Goal: Information Seeking & Learning: Learn about a topic

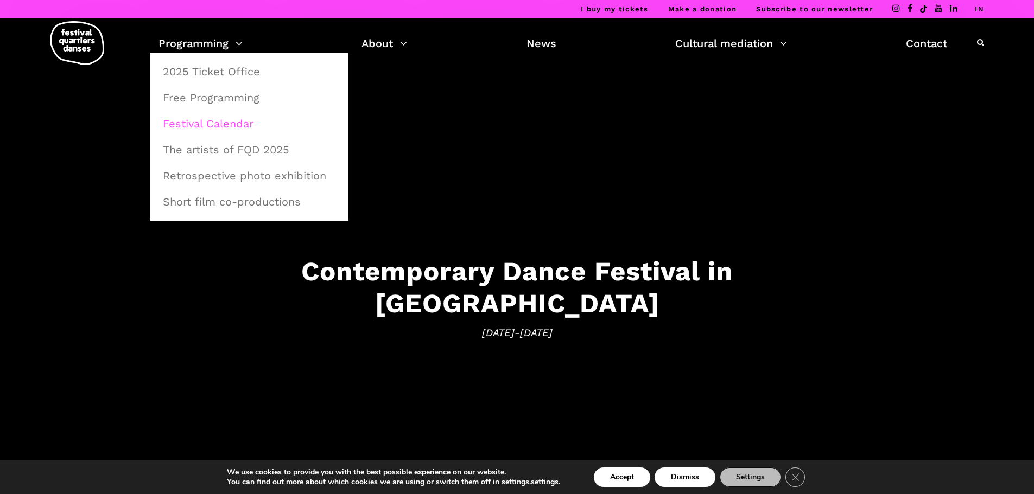
click at [229, 122] on font "Festival Calendar" at bounding box center [208, 123] width 91 height 13
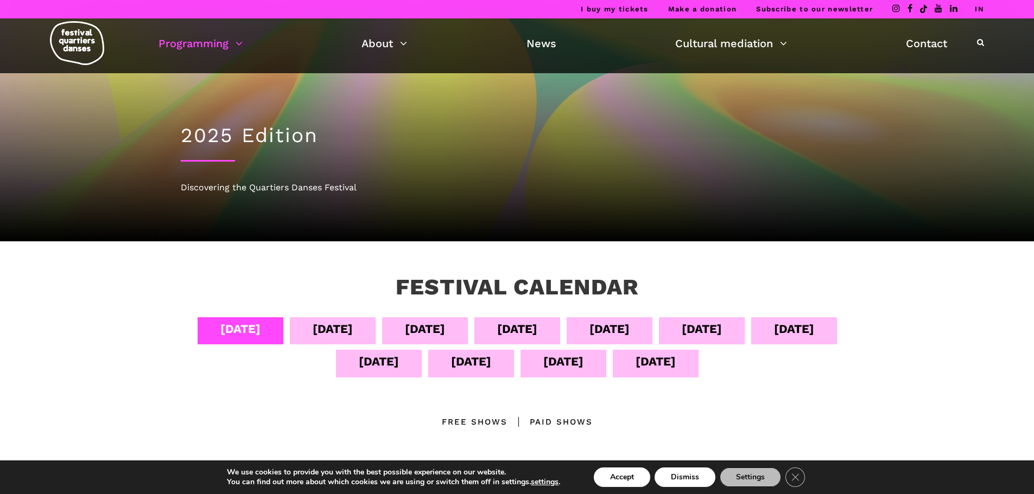
click at [353, 328] on font "September 5" at bounding box center [333, 329] width 40 height 14
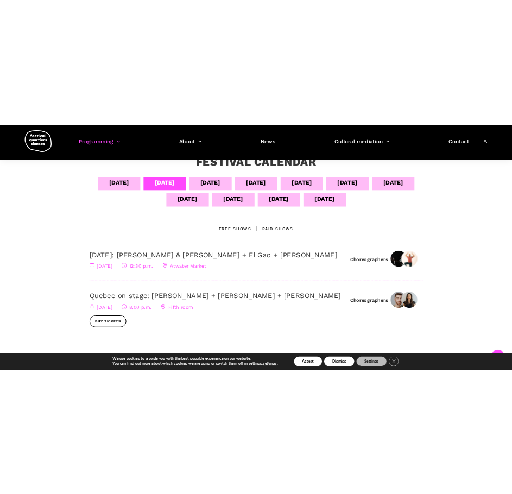
scroll to position [206, 0]
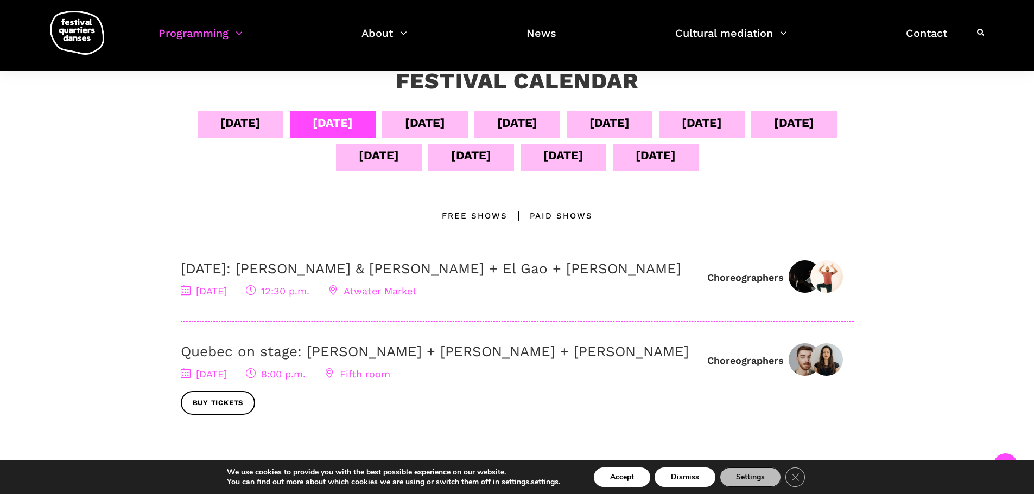
click at [486, 221] on font "Free shows" at bounding box center [475, 216] width 66 height 10
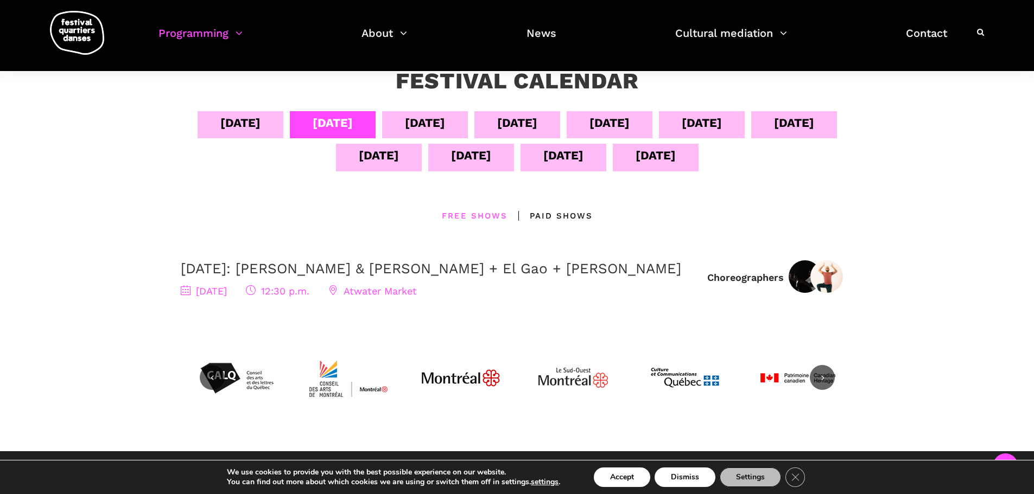
click at [445, 124] on font "September 6" at bounding box center [425, 123] width 40 height 14
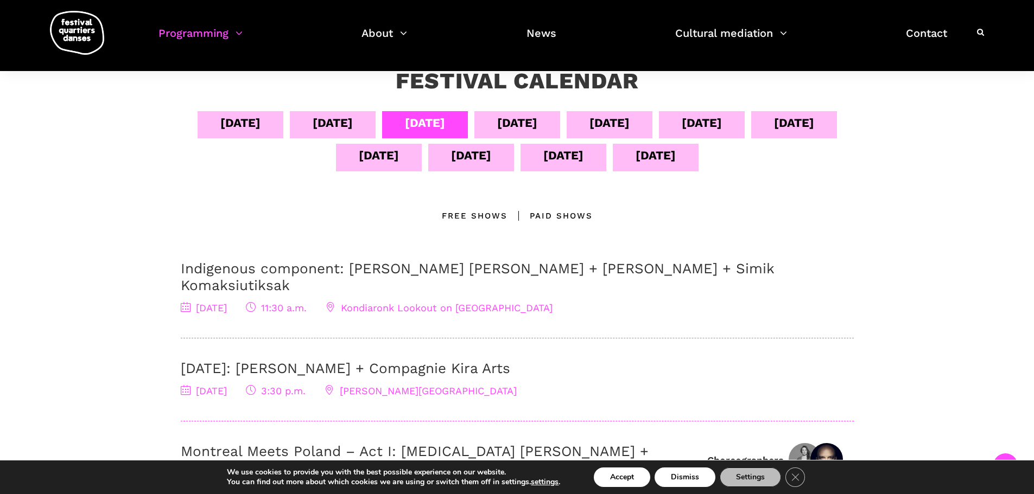
click at [186, 312] on icon at bounding box center [186, 307] width 10 height 10
click at [376, 120] on div "September 5" at bounding box center [333, 124] width 86 height 27
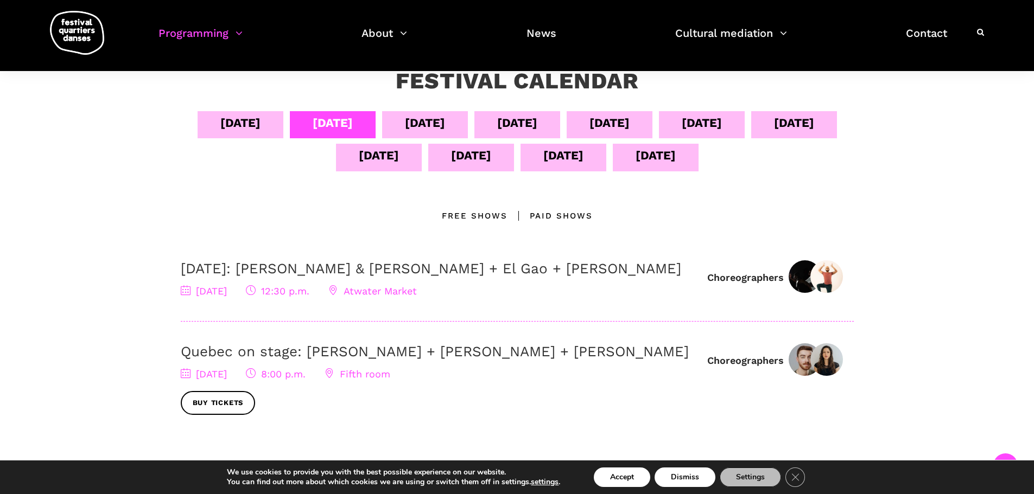
click at [445, 123] on font "September 6" at bounding box center [425, 123] width 40 height 14
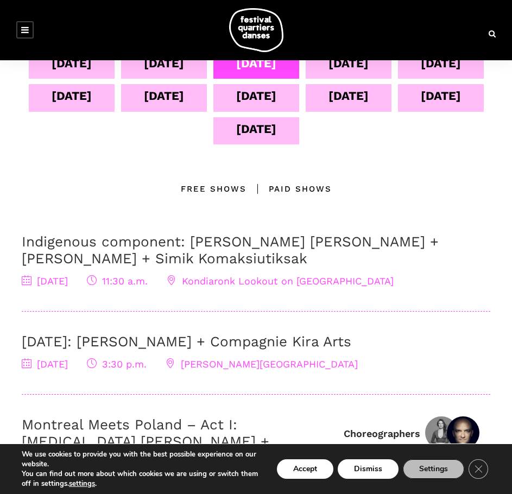
scroll to position [237, 0]
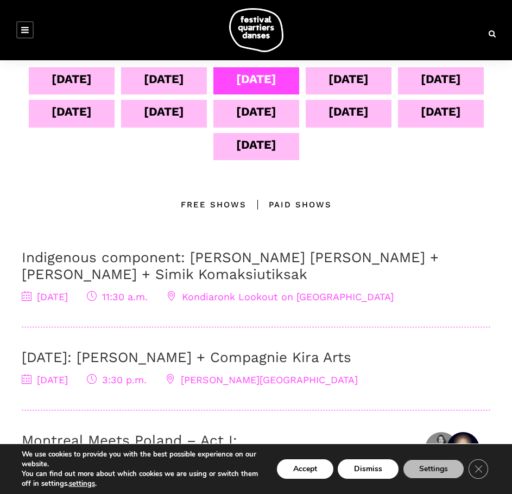
click at [97, 301] on icon at bounding box center [92, 296] width 10 height 10
click at [147, 282] on font "Indigenous component: Marshall Kahente Diabo + Ryleigh Mayo + Simik Komaksiutik…" at bounding box center [230, 265] width 417 height 33
click at [184, 81] on font "September 5" at bounding box center [164, 79] width 40 height 14
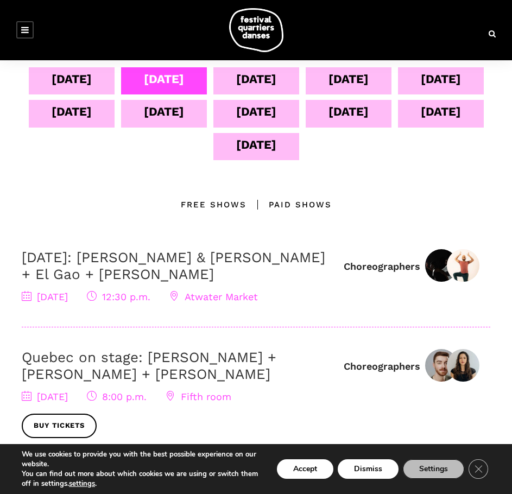
click at [328, 86] on font "September 7" at bounding box center [348, 79] width 40 height 14
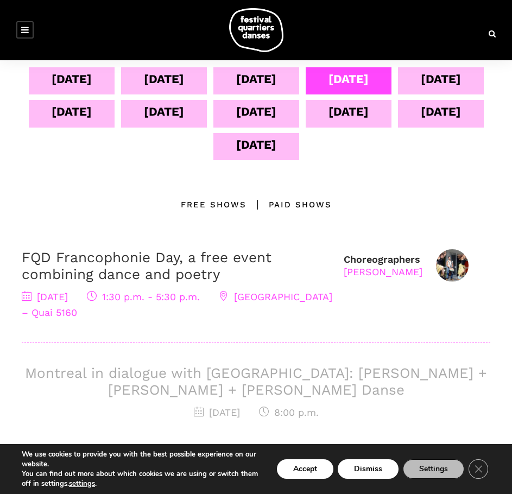
click at [92, 82] on font "September 4" at bounding box center [72, 79] width 40 height 14
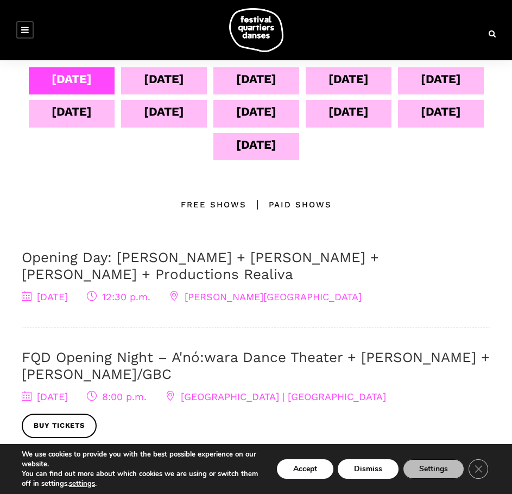
scroll to position [245, 0]
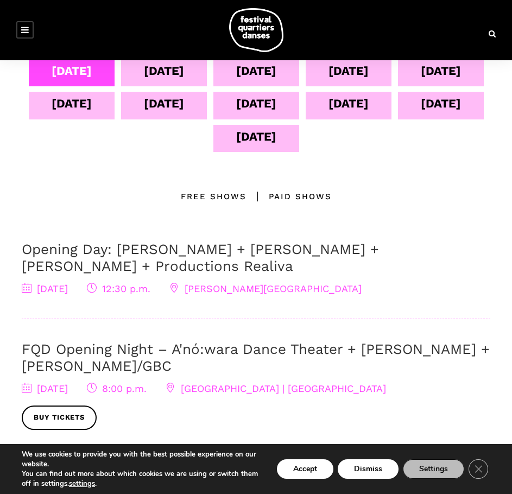
click at [197, 201] on font "Free shows" at bounding box center [214, 197] width 66 height 10
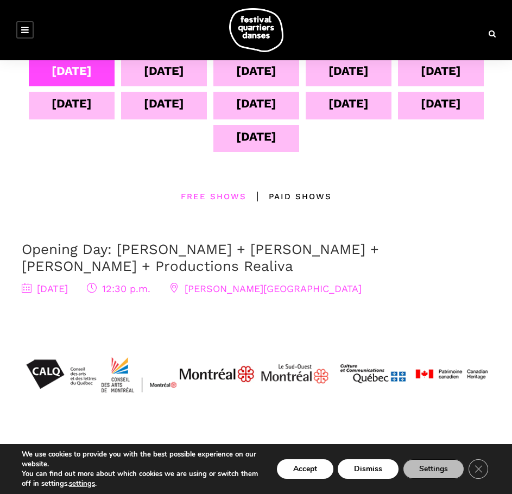
click at [241, 294] on span "Gamelin Gardens" at bounding box center [265, 288] width 192 height 11
click at [254, 294] on font "Gamelin Gardens" at bounding box center [273, 288] width 177 height 11
click at [179, 293] on icon at bounding box center [174, 288] width 10 height 10
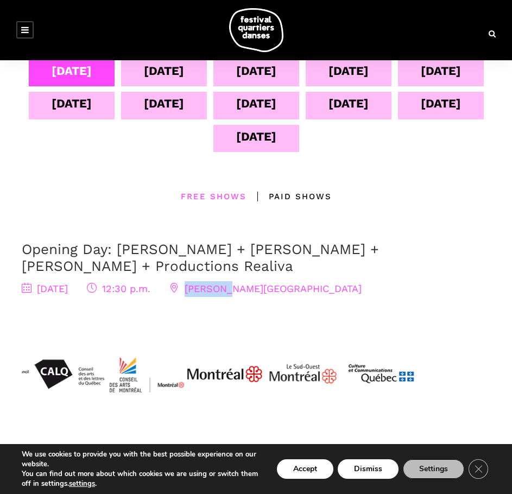
click at [247, 294] on font "Gamelin Gardens" at bounding box center [273, 288] width 177 height 11
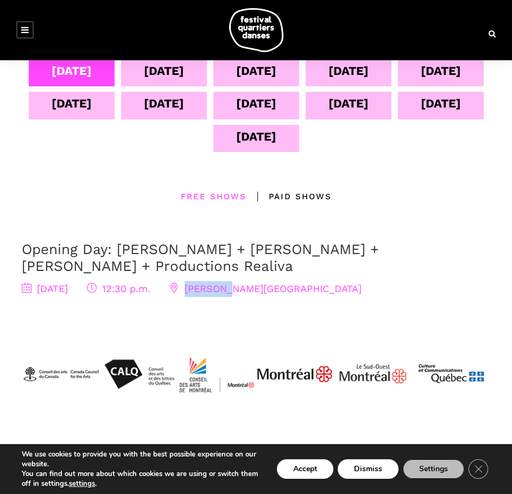
click at [228, 297] on div "September 4, 2025 12:30 p.m. Gamelin Gardens" at bounding box center [256, 289] width 468 height 16
click at [308, 294] on font "Gamelin Gardens" at bounding box center [273, 288] width 177 height 11
drag, startPoint x: 308, startPoint y: 323, endPoint x: 281, endPoint y: 329, distance: 27.8
click at [281, 297] on div "September 4, 2025 12:30 p.m. Gamelin Gardens" at bounding box center [256, 289] width 468 height 16
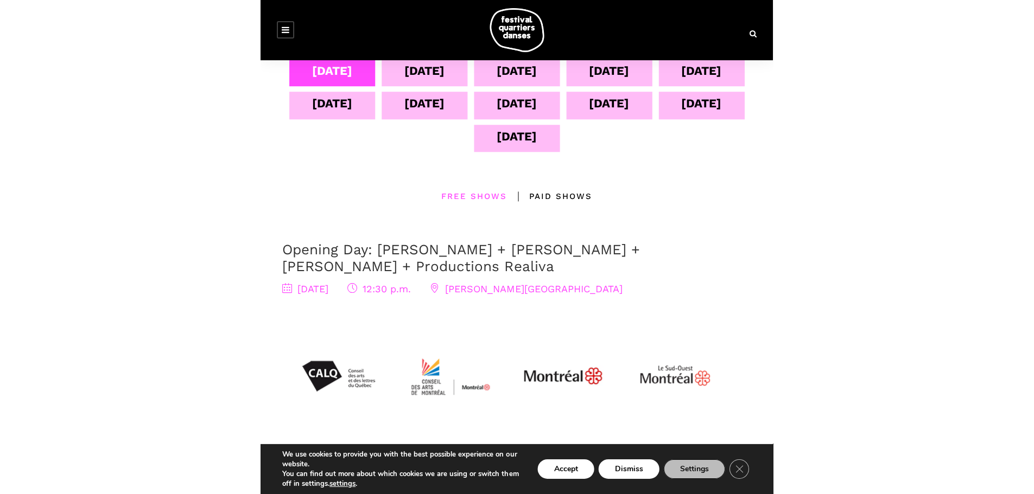
scroll to position [319, 0]
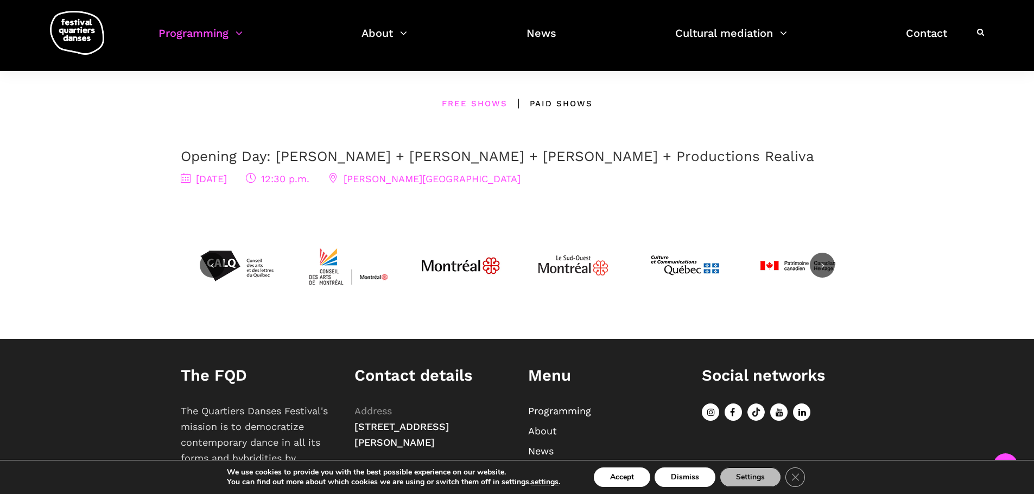
click at [463, 185] on font "Gamelin Gardens" at bounding box center [432, 178] width 177 height 11
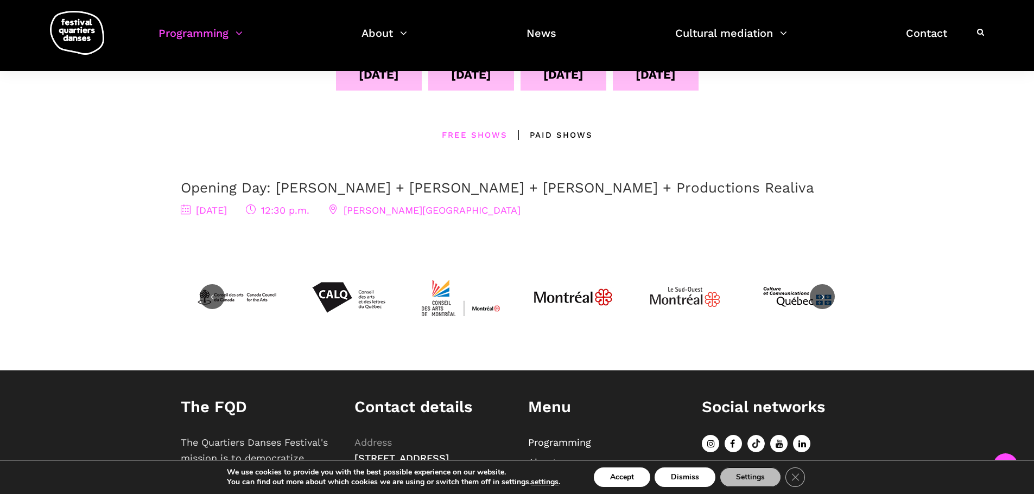
scroll to position [284, 0]
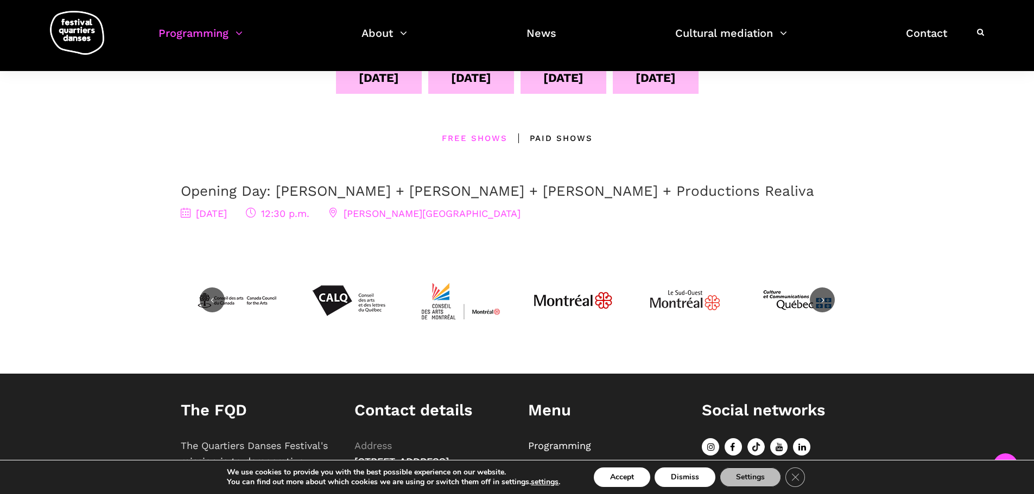
click at [568, 143] on font "Paid Shows" at bounding box center [561, 139] width 63 height 10
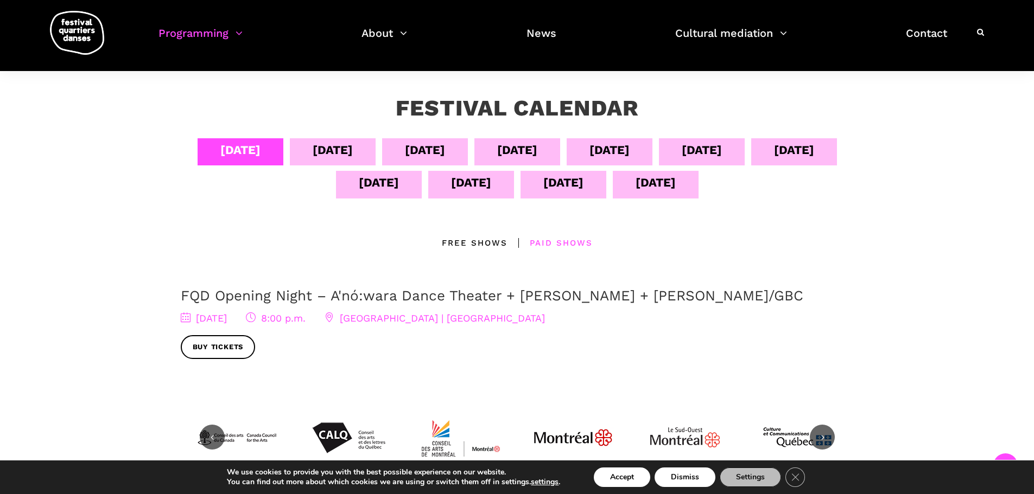
scroll to position [166, 0]
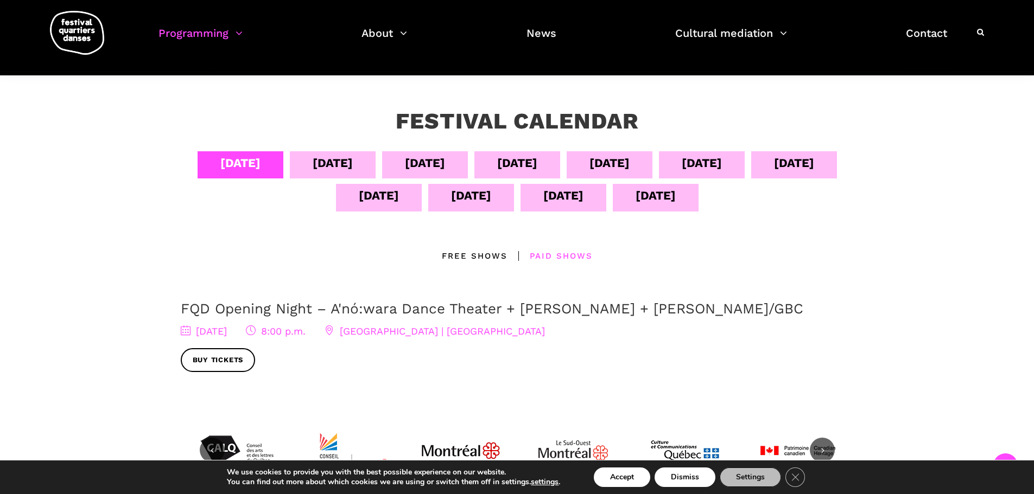
click at [445, 162] on font "September 6" at bounding box center [425, 163] width 40 height 14
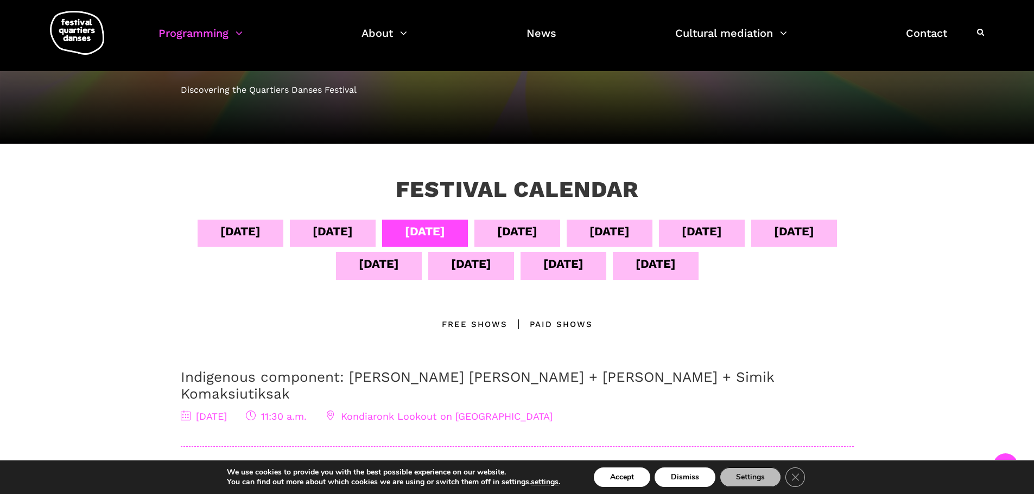
scroll to position [0, 0]
